Goal: Task Accomplishment & Management: Use online tool/utility

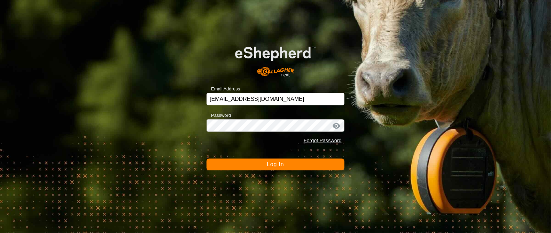
click at [274, 162] on span "Log In" at bounding box center [275, 164] width 17 height 6
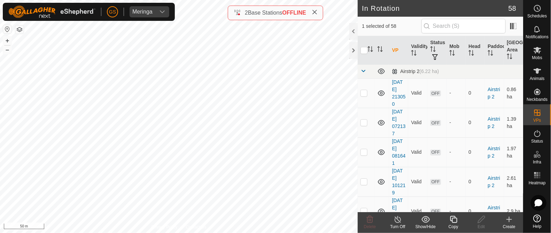
click at [452, 219] on icon at bounding box center [453, 219] width 9 height 8
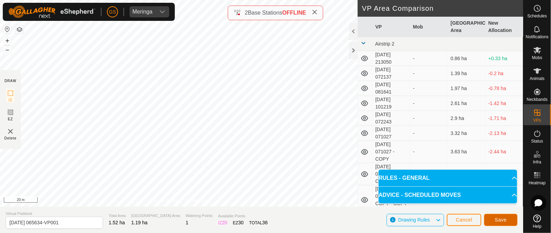
click at [499, 219] on span "Save" at bounding box center [500, 220] width 12 height 6
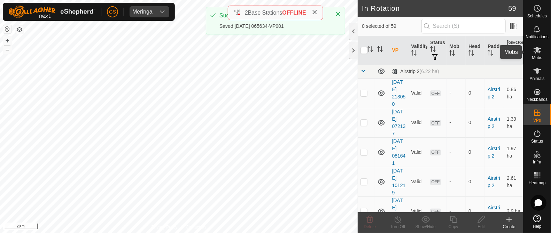
click at [540, 53] on icon at bounding box center [537, 50] width 8 height 8
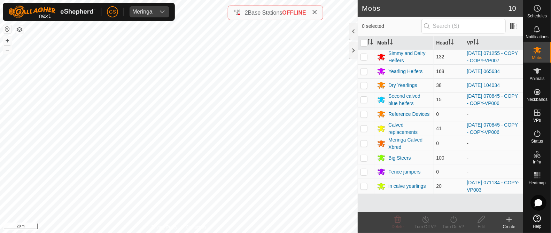
click at [365, 72] on p-checkbox at bounding box center [363, 72] width 7 height 6
checkbox input "true"
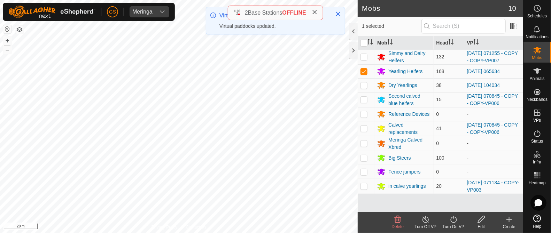
click at [456, 222] on icon at bounding box center [453, 219] width 9 height 8
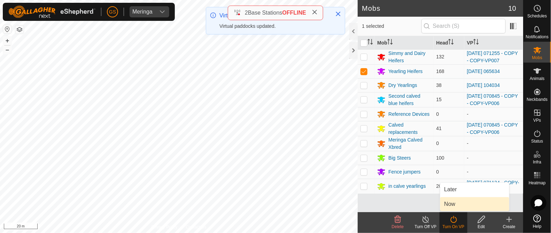
click at [457, 205] on link "Now" at bounding box center [474, 204] width 69 height 14
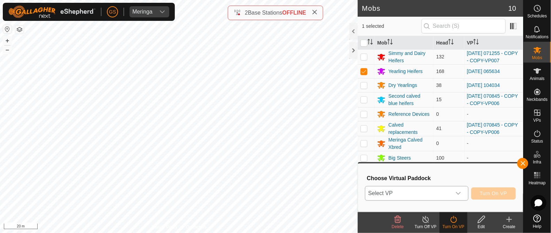
click at [456, 193] on icon "dropdown trigger" at bounding box center [458, 194] width 6 height 6
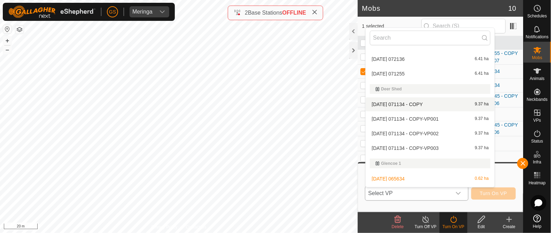
scroll to position [486, 0]
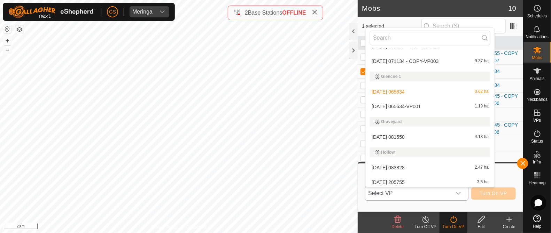
click at [430, 104] on li "[DATE] 065634-VP001 1.19 ha" at bounding box center [429, 107] width 129 height 14
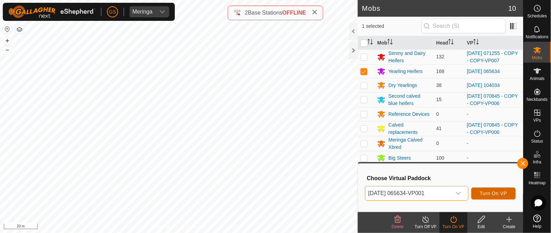
click at [498, 192] on span "Turn On VP" at bounding box center [493, 194] width 27 height 6
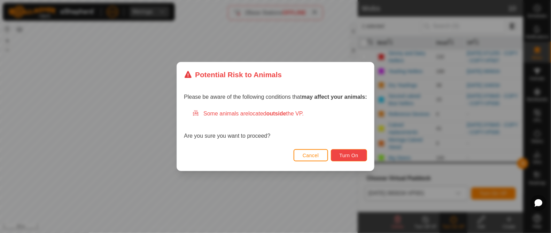
click at [348, 157] on span "Turn On" at bounding box center [348, 156] width 19 height 6
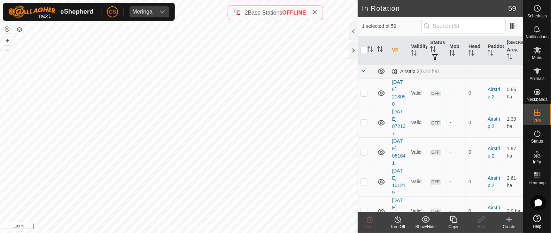
click at [452, 218] on icon at bounding box center [453, 219] width 9 height 8
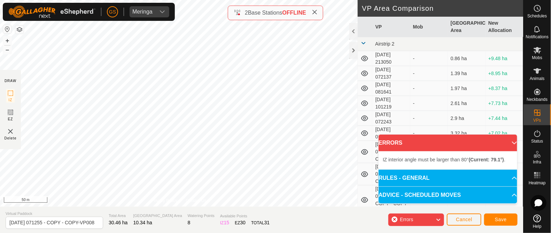
click at [247, 208] on div "DRAW IZ EZ Delete Privacy Policy Contact Us + – ⇧ i 50 m VP Area Comparison VP …" at bounding box center [261, 116] width 523 height 233
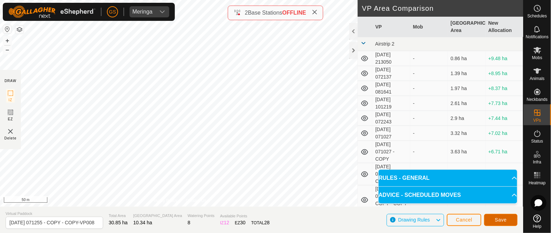
click at [509, 220] on button "Save" at bounding box center [500, 220] width 33 height 12
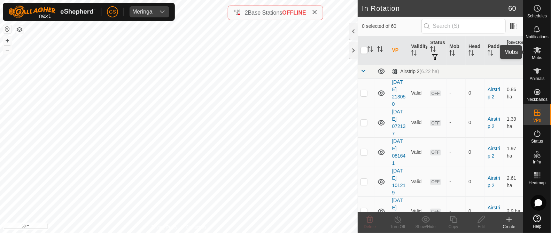
click at [540, 53] on icon at bounding box center [537, 50] width 8 height 8
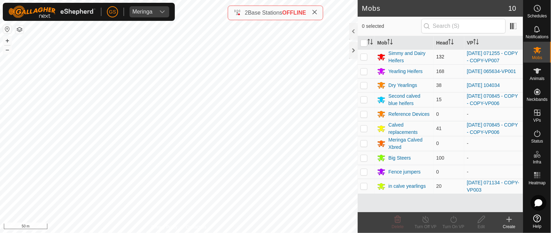
click at [363, 58] on p-checkbox at bounding box center [363, 57] width 7 height 6
checkbox input "true"
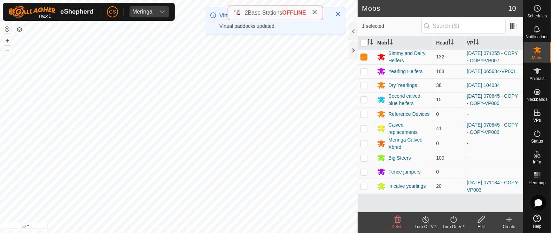
click at [451, 222] on icon at bounding box center [453, 219] width 9 height 8
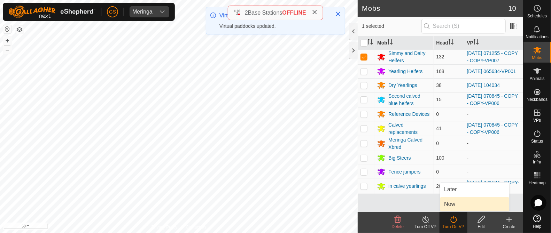
click at [450, 204] on link "Now" at bounding box center [474, 204] width 69 height 14
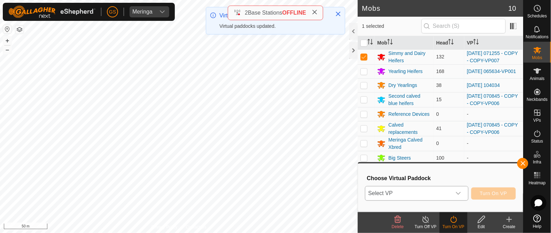
click at [451, 197] on p-select "Select VP" at bounding box center [416, 193] width 103 height 15
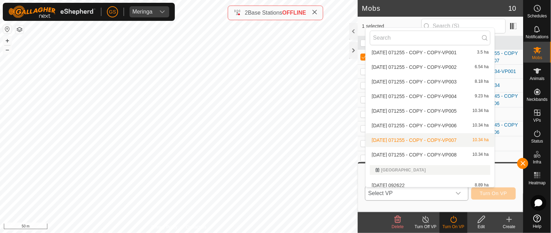
scroll to position [976, 0]
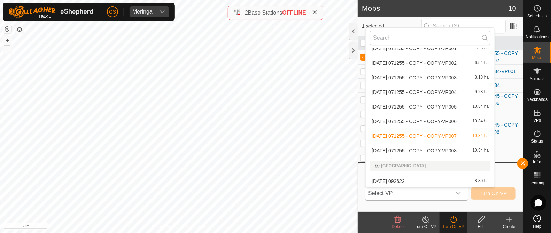
click at [451, 149] on li "[DATE] 071255 - COPY - COPY-VP008 10.34 ha" at bounding box center [429, 151] width 129 height 14
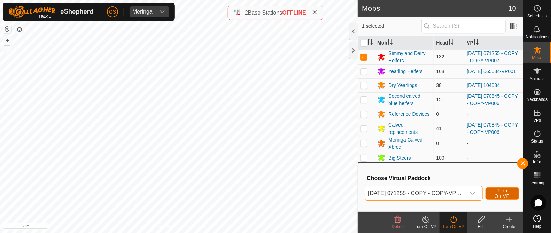
click at [508, 193] on span "Turn On VP" at bounding box center [502, 193] width 16 height 11
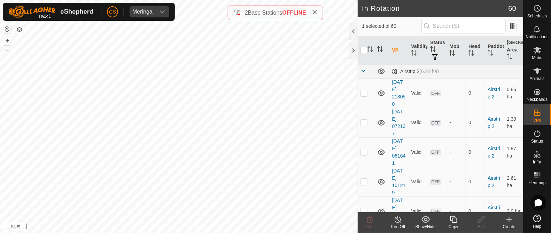
click at [453, 222] on icon at bounding box center [453, 219] width 9 height 8
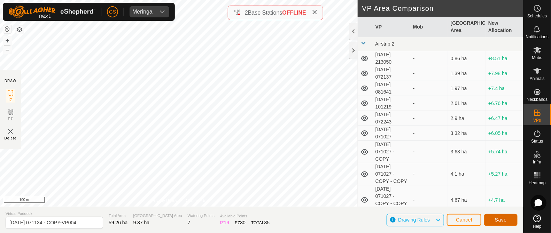
click at [498, 216] on button "Save" at bounding box center [500, 220] width 33 height 12
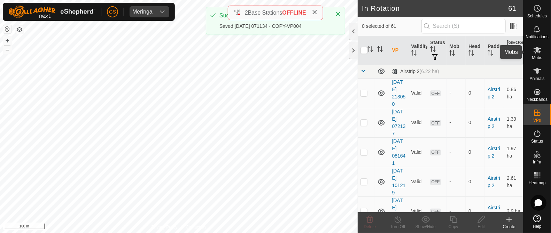
click at [538, 51] on icon at bounding box center [537, 50] width 8 height 7
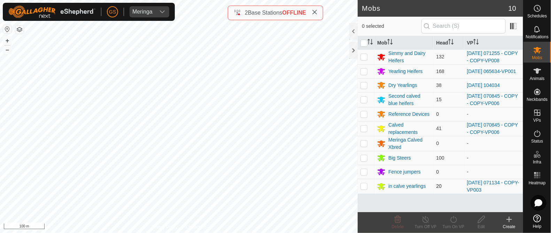
click at [364, 187] on p-checkbox at bounding box center [363, 186] width 7 height 6
checkbox input "true"
click at [451, 221] on icon at bounding box center [453, 219] width 9 height 8
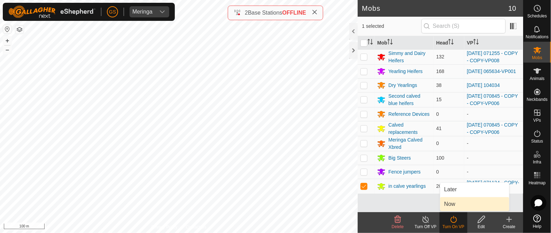
click at [452, 209] on link "Now" at bounding box center [474, 204] width 69 height 14
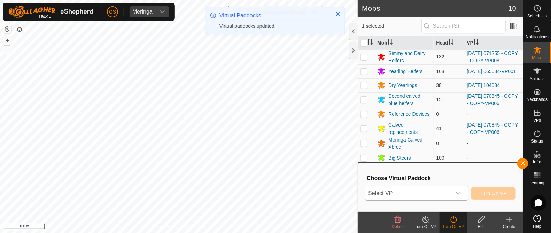
click at [450, 199] on span "Select VP" at bounding box center [408, 194] width 86 height 14
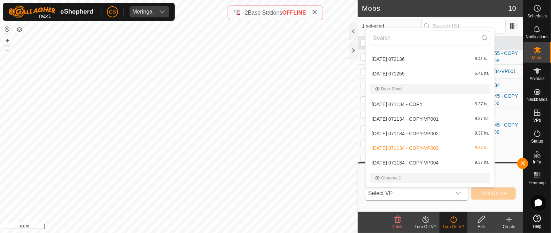
scroll to position [442, 0]
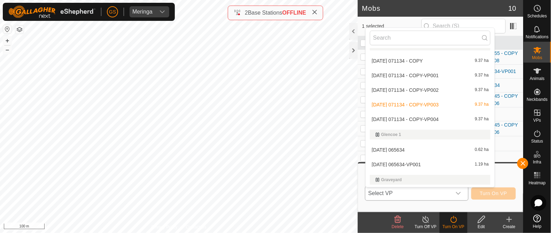
click at [430, 118] on li "[DATE] 071134 - COPY-VP004 9.37 ha" at bounding box center [429, 119] width 129 height 14
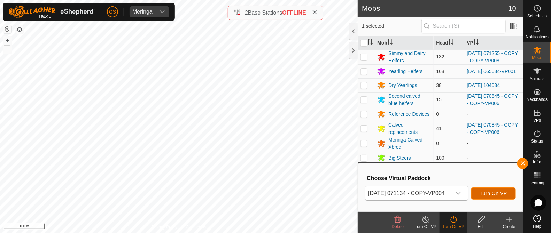
click at [491, 194] on span "Turn On VP" at bounding box center [493, 194] width 27 height 6
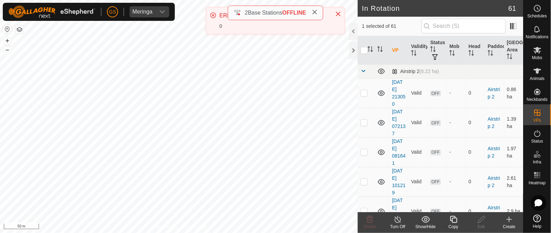
click at [452, 219] on icon at bounding box center [453, 219] width 9 height 8
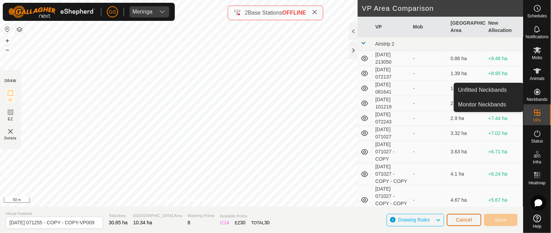
click at [458, 219] on span "Cancel" at bounding box center [464, 220] width 16 height 6
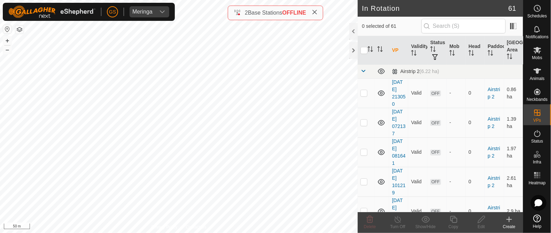
checkbox input "true"
click at [453, 223] on icon at bounding box center [453, 219] width 9 height 8
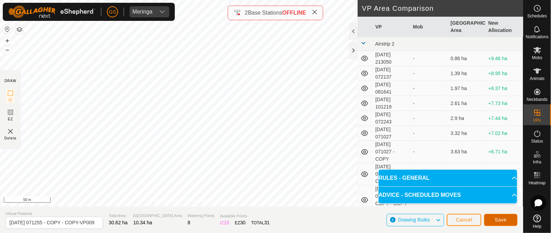
click at [496, 217] on span "Save" at bounding box center [500, 220] width 12 height 6
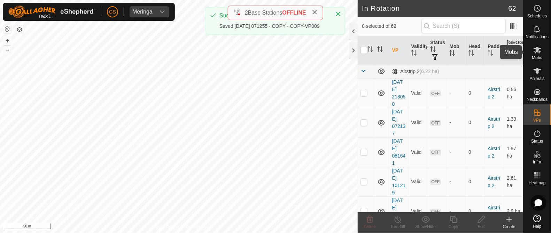
click at [537, 53] on icon at bounding box center [537, 50] width 8 height 8
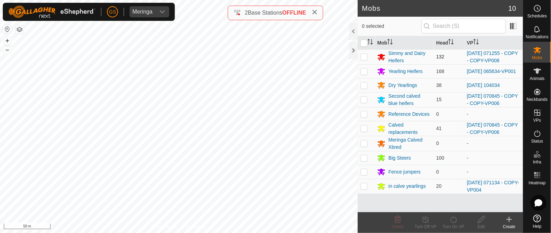
click at [364, 56] on p-checkbox at bounding box center [363, 57] width 7 height 6
checkbox input "true"
click at [453, 219] on icon at bounding box center [453, 219] width 6 height 7
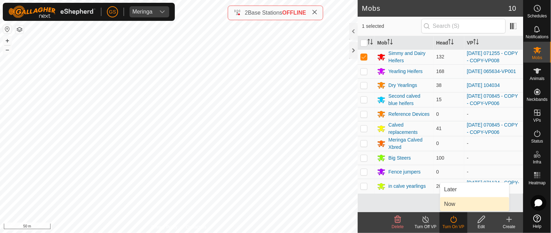
click at [452, 205] on link "Now" at bounding box center [474, 204] width 69 height 14
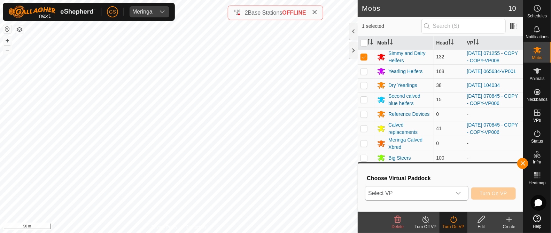
click at [455, 191] on div "dropdown trigger" at bounding box center [458, 194] width 14 height 14
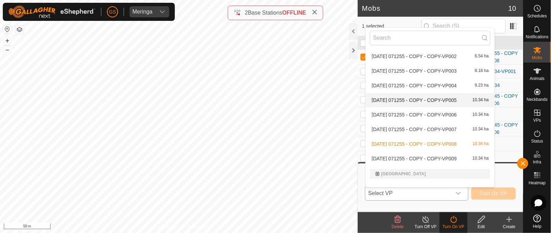
scroll to position [1006, 0]
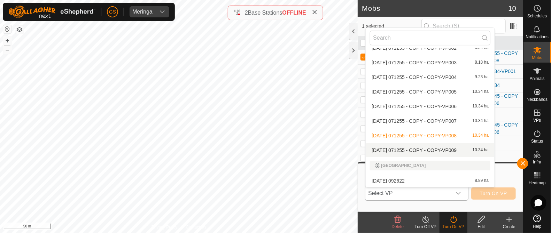
click at [417, 148] on li "[DATE] 071255 - COPY - COPY-VP009 10.34 ha" at bounding box center [429, 150] width 129 height 14
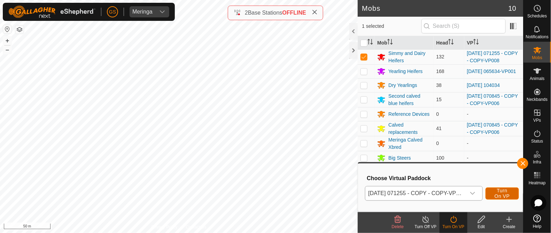
click at [498, 196] on span "Turn On VP" at bounding box center [502, 193] width 16 height 11
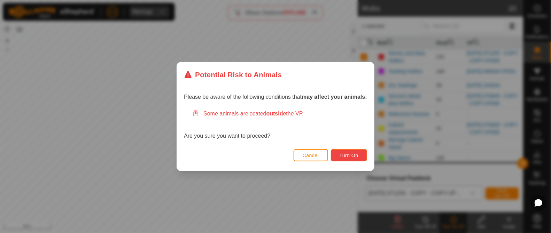
click at [357, 155] on span "Turn On" at bounding box center [348, 156] width 19 height 6
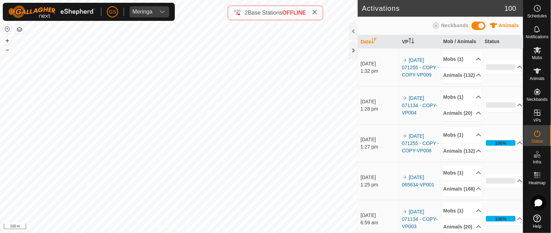
click at [270, 233] on html "[PERSON_NAME] Schedules Notifications Mobs Animals Neckbands VPs Status Infra H…" at bounding box center [275, 116] width 551 height 233
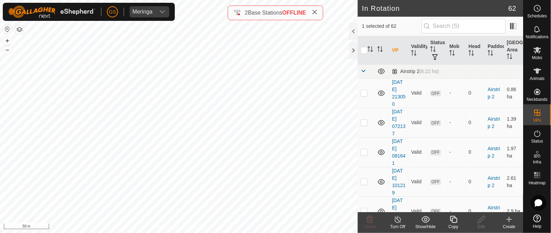
click at [447, 217] on copy-svg-icon at bounding box center [453, 219] width 28 height 8
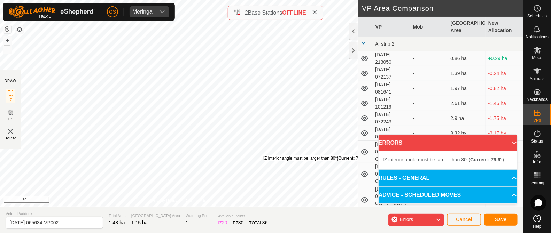
click at [263, 155] on div "IZ interior angle must be larger than 80° (Current: 79.6°) . + – ⇧ i 50 m" at bounding box center [178, 103] width 357 height 207
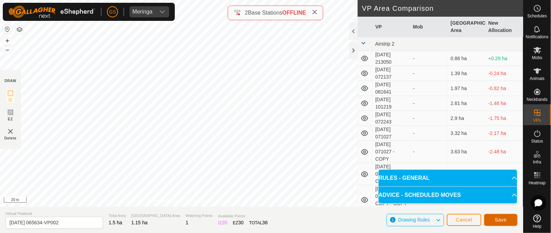
click at [500, 214] on button "Save" at bounding box center [500, 220] width 33 height 12
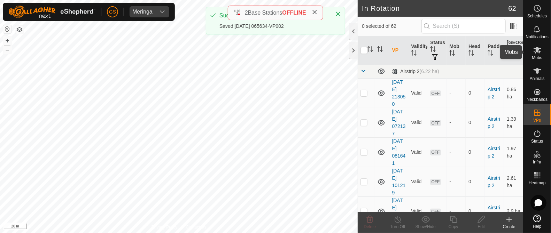
click at [538, 56] on span "Mobs" at bounding box center [537, 58] width 10 height 4
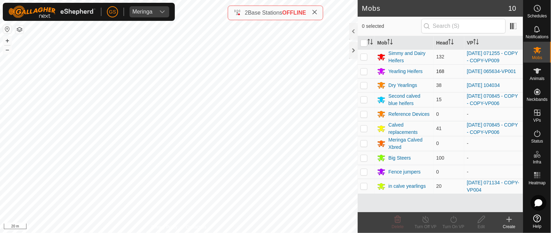
click at [364, 72] on p-checkbox at bounding box center [363, 72] width 7 height 6
checkbox input "true"
click at [456, 220] on icon at bounding box center [453, 219] width 6 height 7
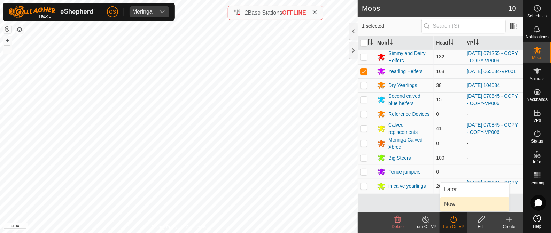
click at [451, 208] on link "Now" at bounding box center [474, 204] width 69 height 14
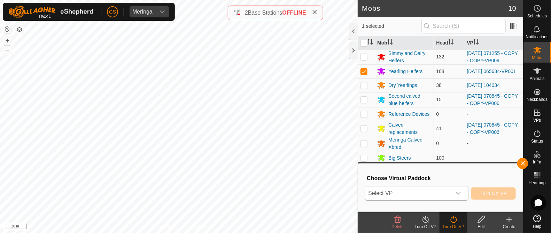
click at [451, 193] on span "Select VP" at bounding box center [408, 194] width 86 height 14
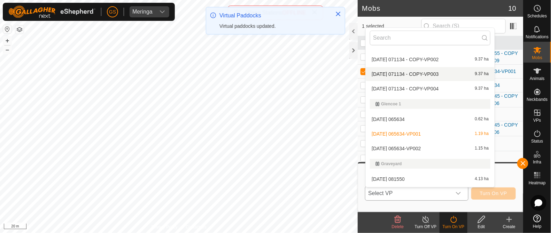
scroll to position [486, 0]
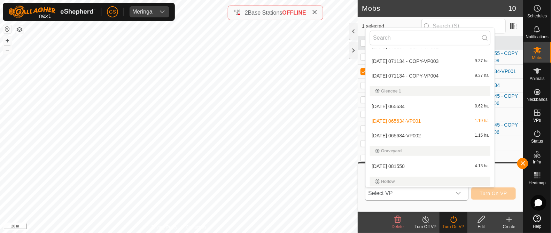
click at [428, 136] on li "[DATE] 065634-VP002 1.15 ha" at bounding box center [429, 136] width 129 height 14
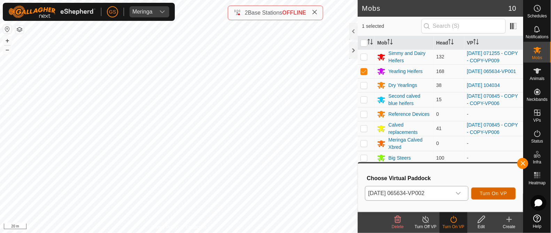
click at [485, 196] on span "Turn On VP" at bounding box center [493, 194] width 27 height 6
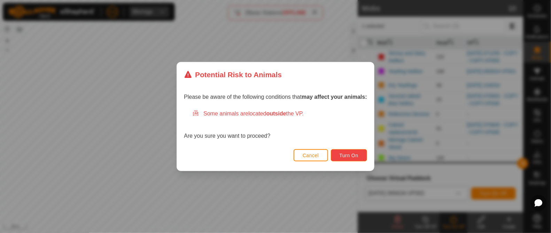
click at [345, 153] on span "Turn On" at bounding box center [348, 156] width 19 height 6
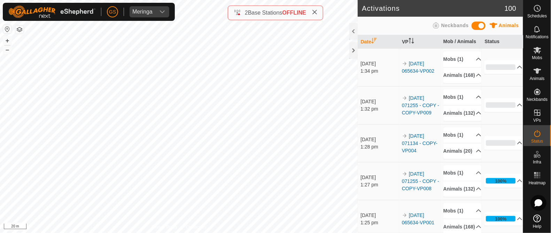
click at [18, 27] on button "button" at bounding box center [19, 29] width 8 height 8
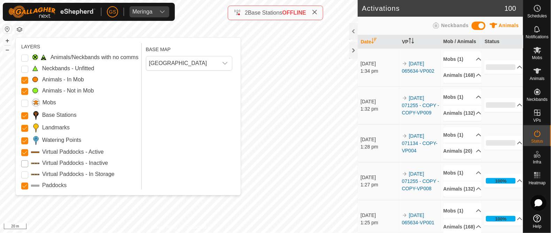
click at [22, 161] on Inactive "Virtual Paddocks - Inactive" at bounding box center [24, 163] width 7 height 7
click at [221, 82] on div "BASE MAP New Zealand" at bounding box center [190, 116] width 89 height 147
